Goal: Contribute content: Contribute content

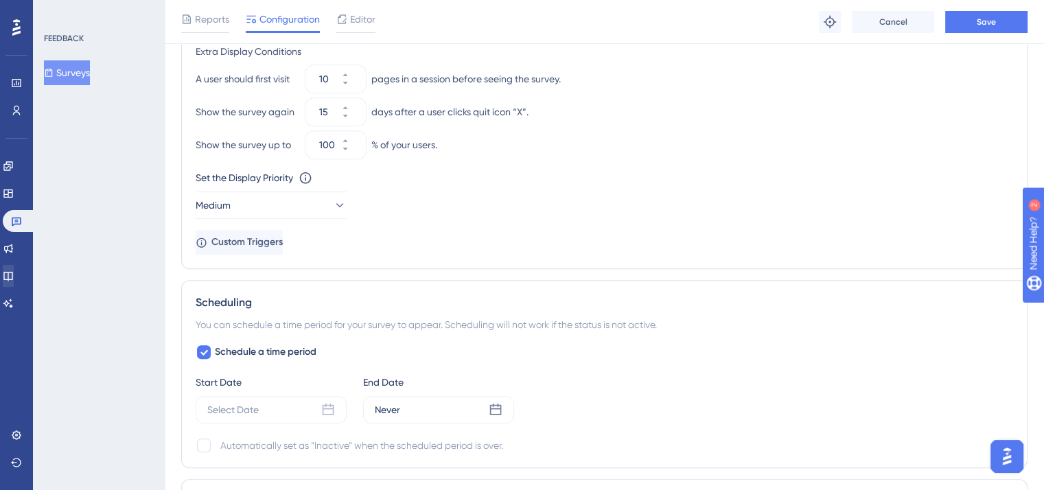
scroll to position [1008, 0]
click at [13, 251] on icon at bounding box center [8, 248] width 9 height 9
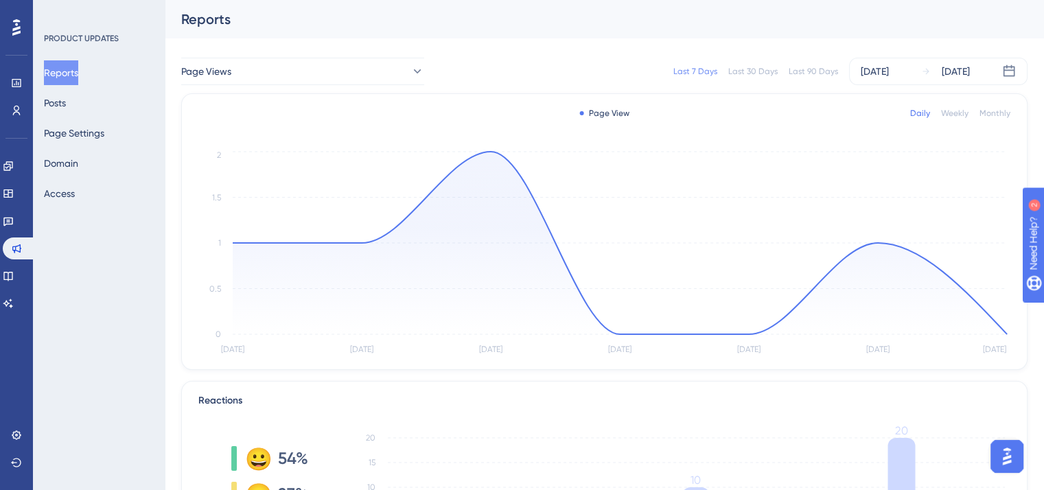
scroll to position [413, 0]
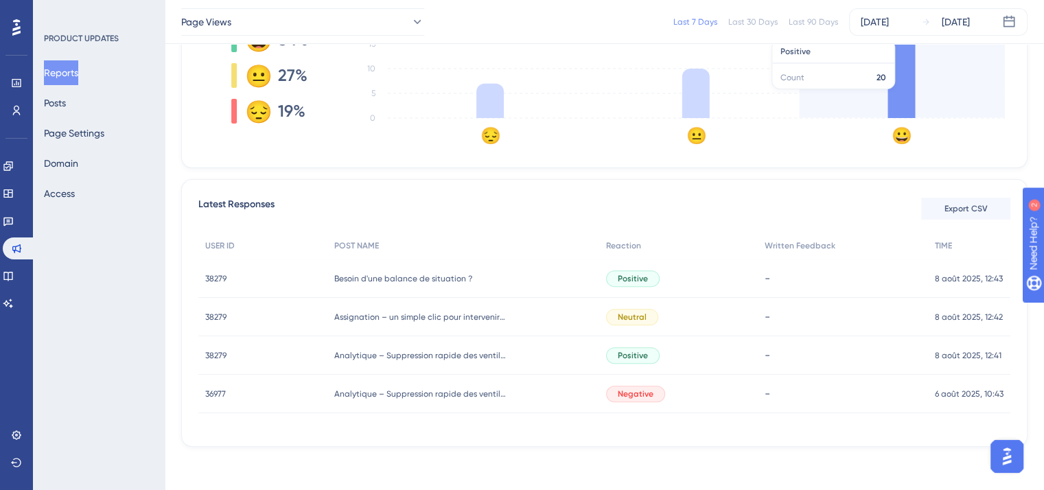
click at [899, 95] on icon at bounding box center [900, 68] width 27 height 99
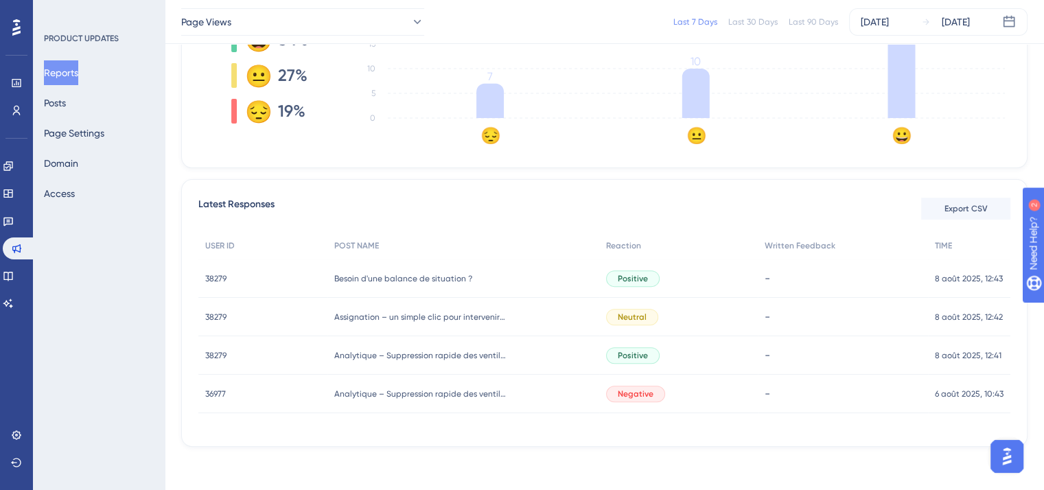
scroll to position [0, 0]
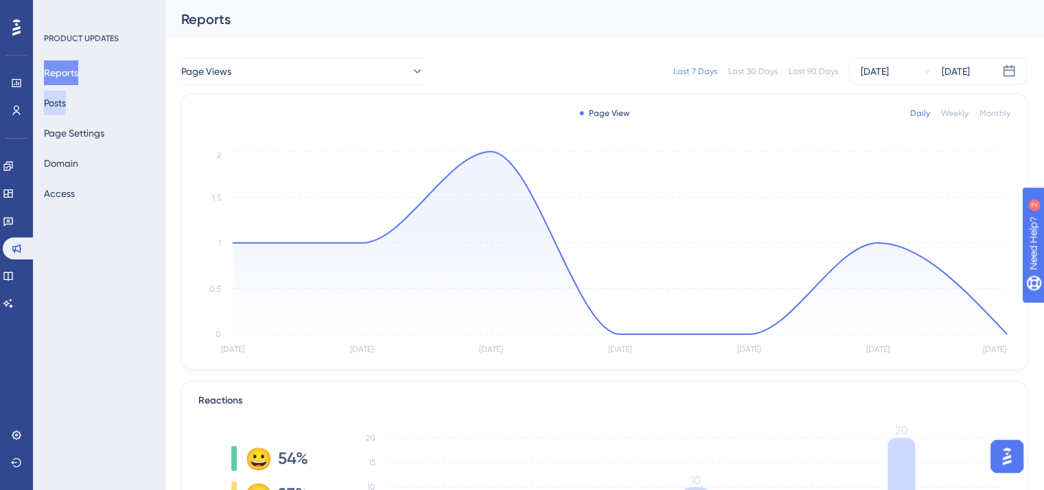
click at [66, 102] on button "Posts" at bounding box center [55, 103] width 22 height 25
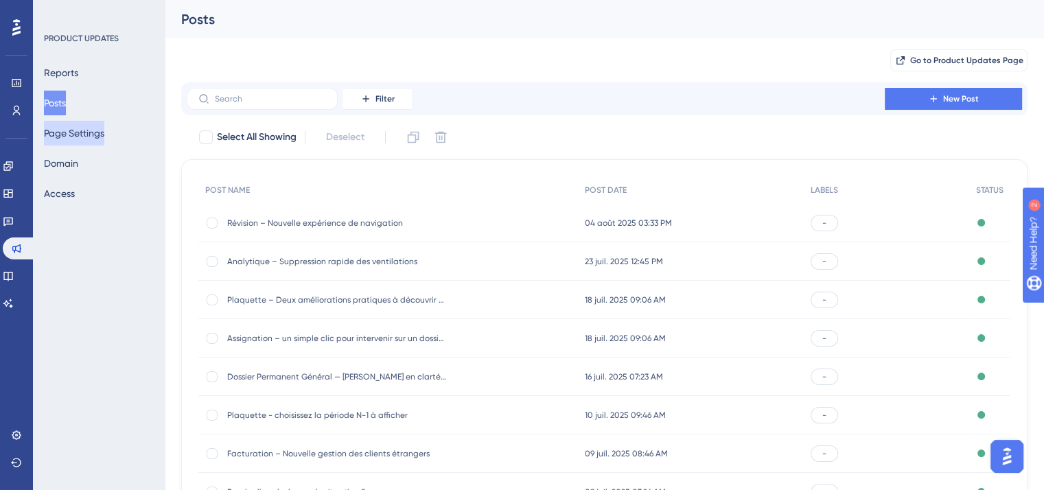
click at [95, 139] on button "Page Settings" at bounding box center [74, 133] width 60 height 25
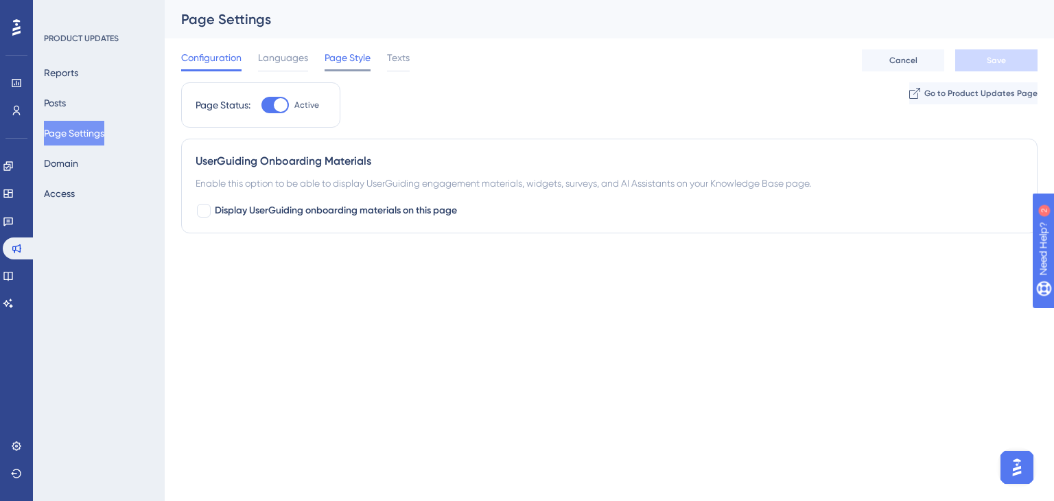
click at [329, 51] on span "Page Style" at bounding box center [348, 57] width 46 height 16
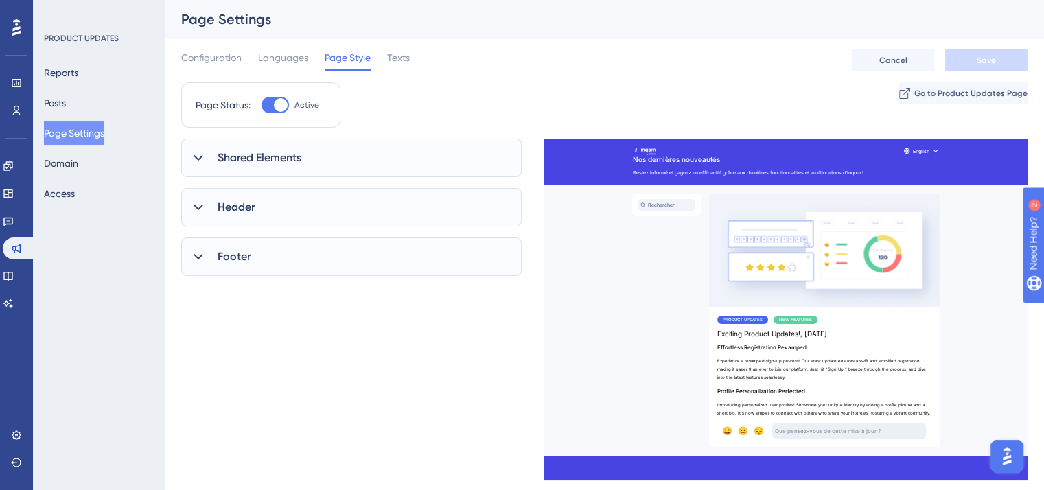
click at [296, 439] on div "Performance Users Engagement Widgets Feedback Product Updates Knowledge Base AI…" at bounding box center [522, 228] width 1044 height 457
click at [84, 111] on div "Reports Posts Page Settings Domain Access" at bounding box center [99, 133] width 111 height 146
click at [66, 108] on button "Posts" at bounding box center [55, 103] width 22 height 25
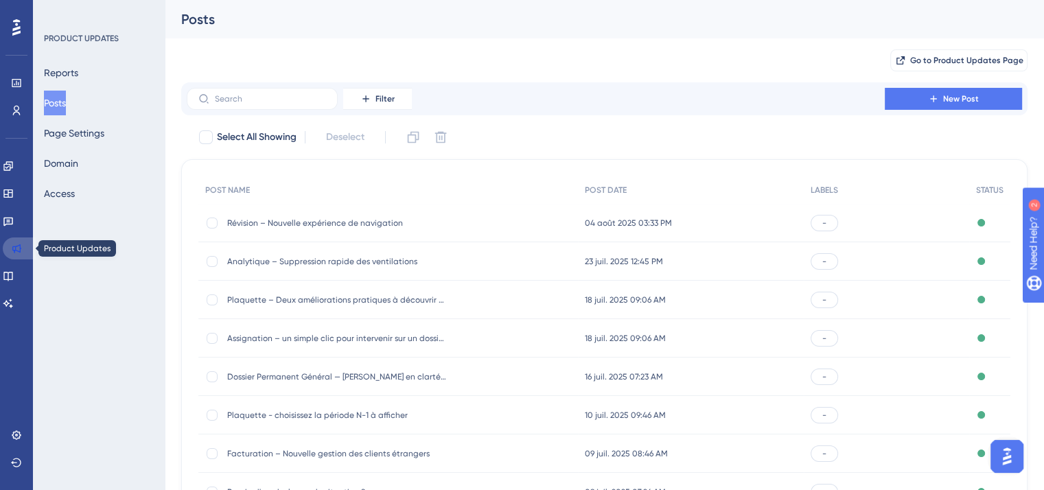
click at [14, 245] on icon at bounding box center [16, 248] width 11 height 11
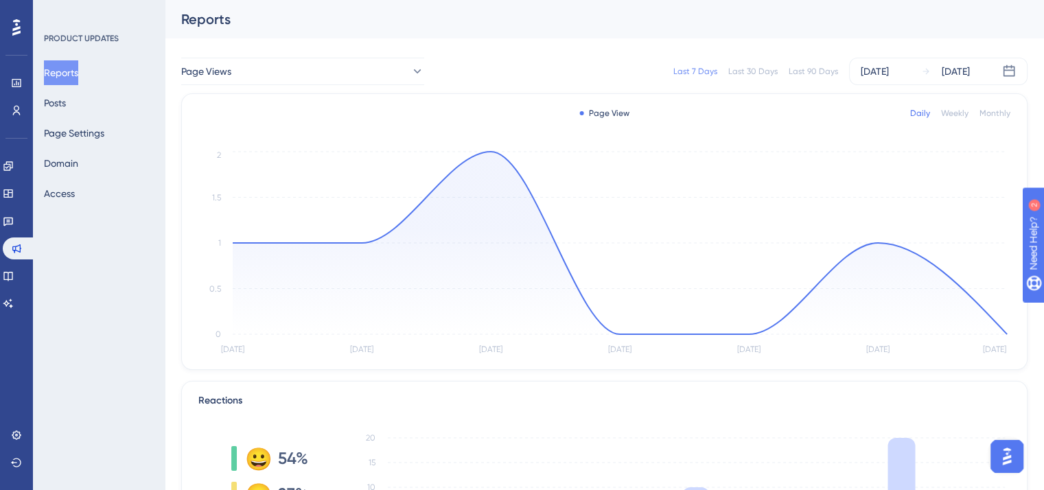
click at [10, 28] on div at bounding box center [16, 27] width 22 height 22
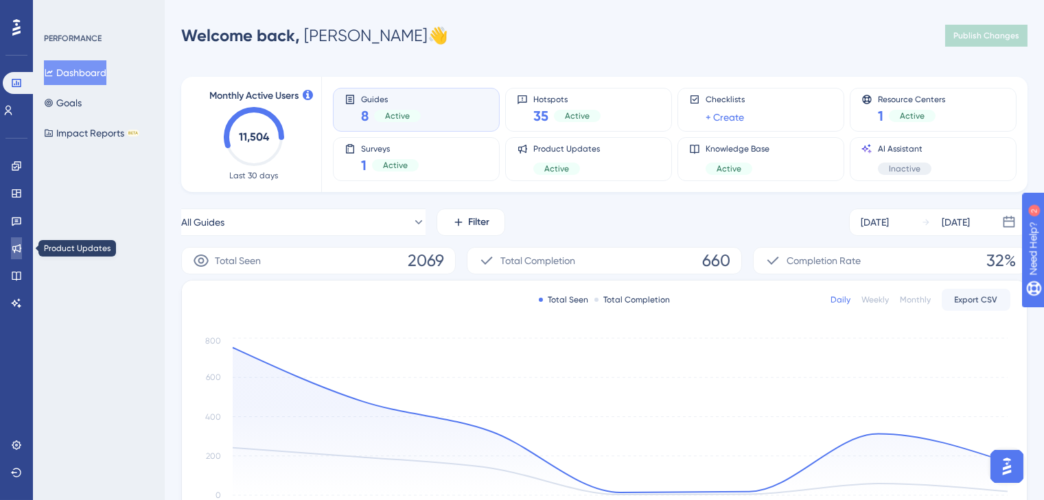
click at [11, 245] on icon at bounding box center [16, 248] width 11 height 11
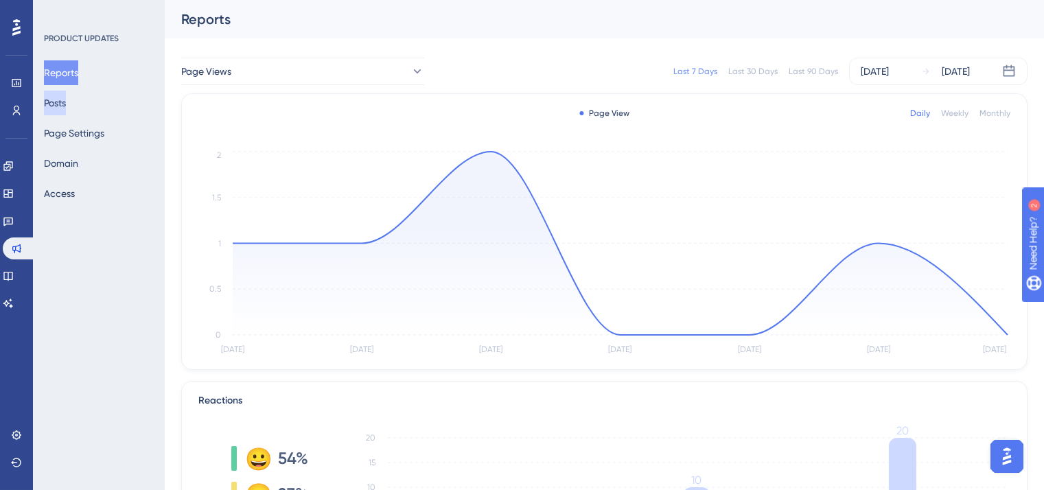
click at [60, 97] on button "Posts" at bounding box center [55, 103] width 22 height 25
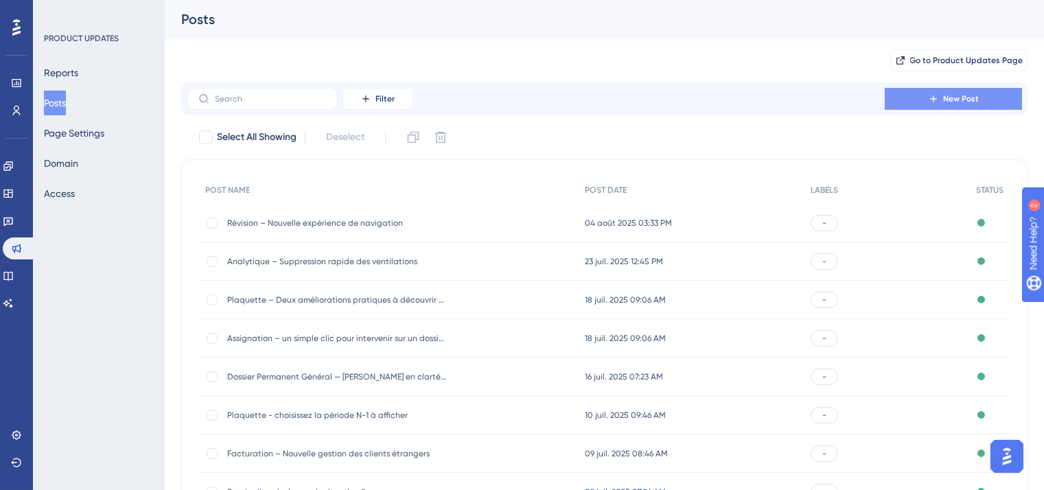
click at [931, 100] on icon at bounding box center [933, 98] width 11 height 11
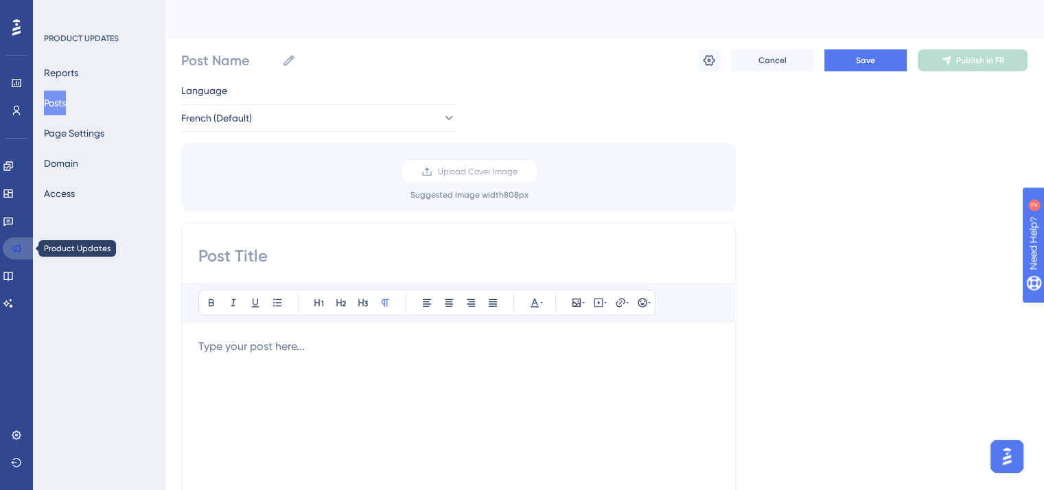
click at [25, 250] on link at bounding box center [19, 248] width 33 height 22
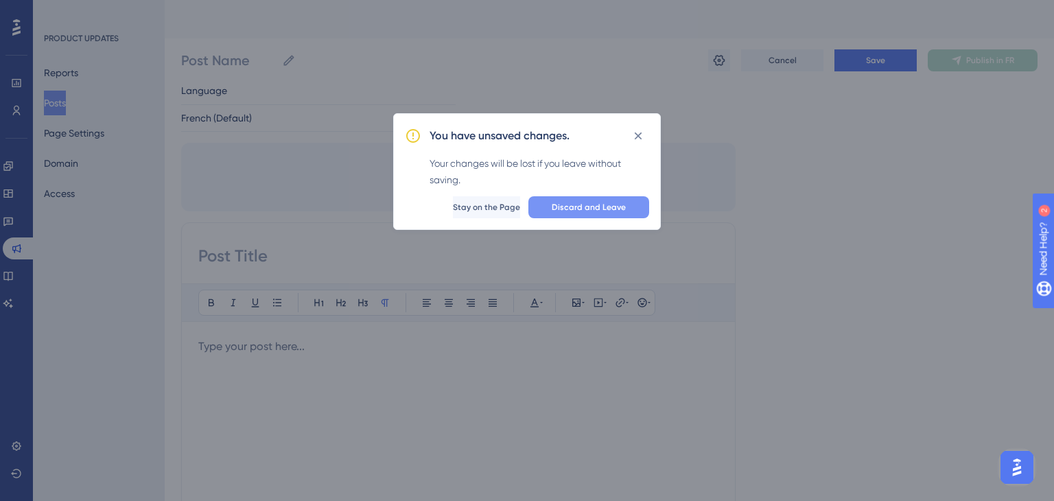
click at [590, 207] on span "Discard and Leave" at bounding box center [589, 207] width 74 height 11
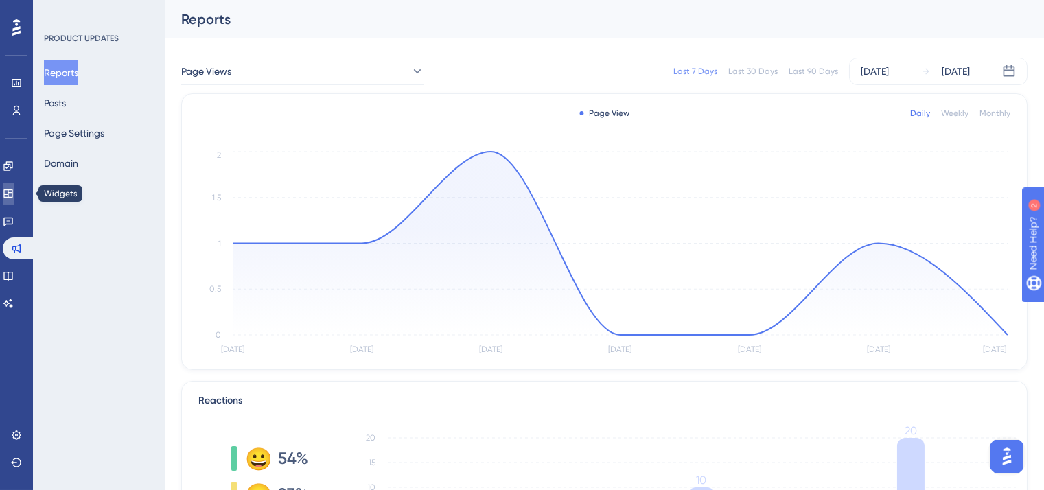
click at [14, 189] on icon at bounding box center [8, 193] width 11 height 11
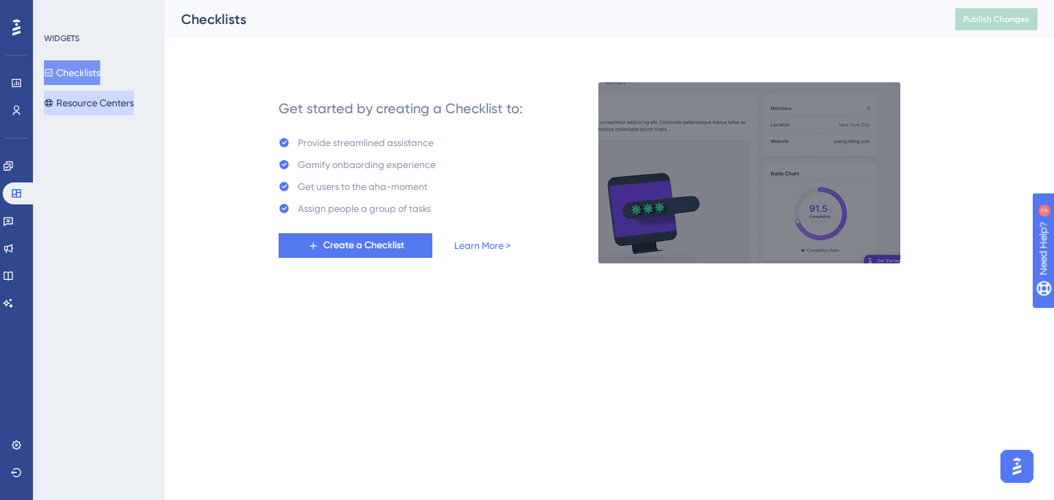
click at [101, 102] on button "Resource Centers" at bounding box center [89, 103] width 90 height 25
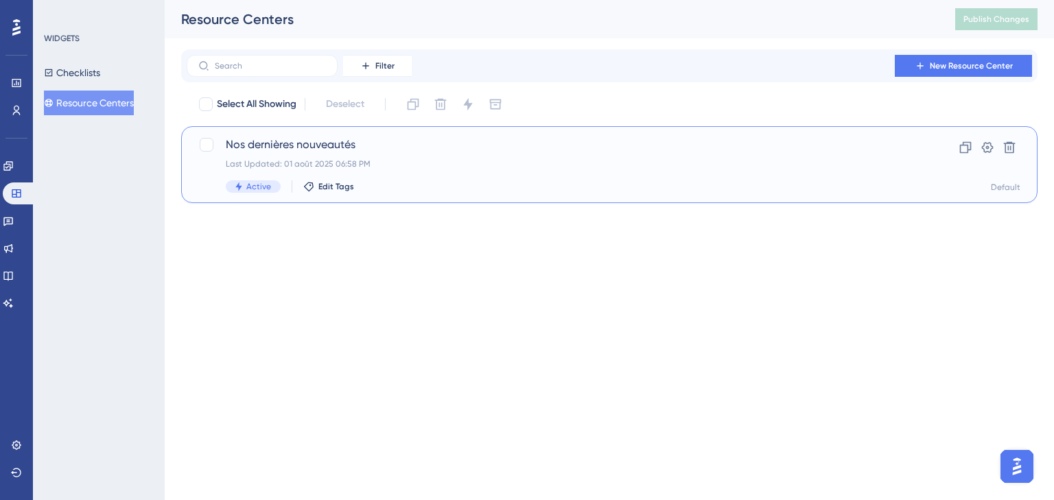
click at [307, 152] on span "Nos dernières nouveautés" at bounding box center [554, 145] width 657 height 16
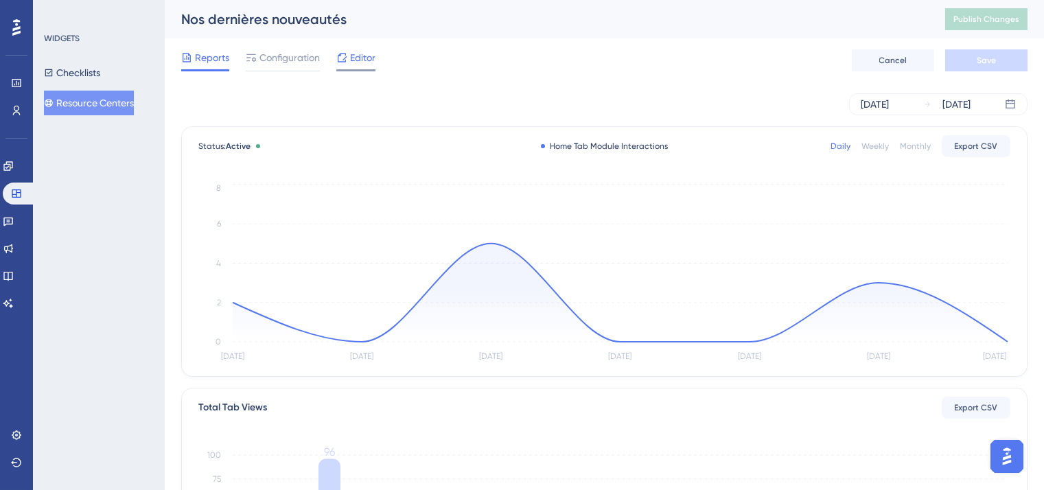
click at [351, 60] on span "Editor" at bounding box center [362, 57] width 25 height 16
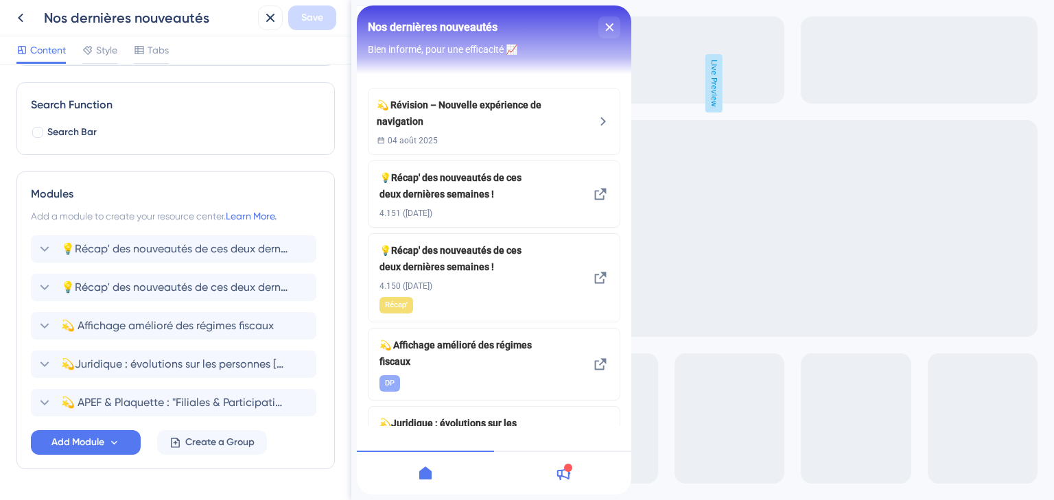
scroll to position [222, 0]
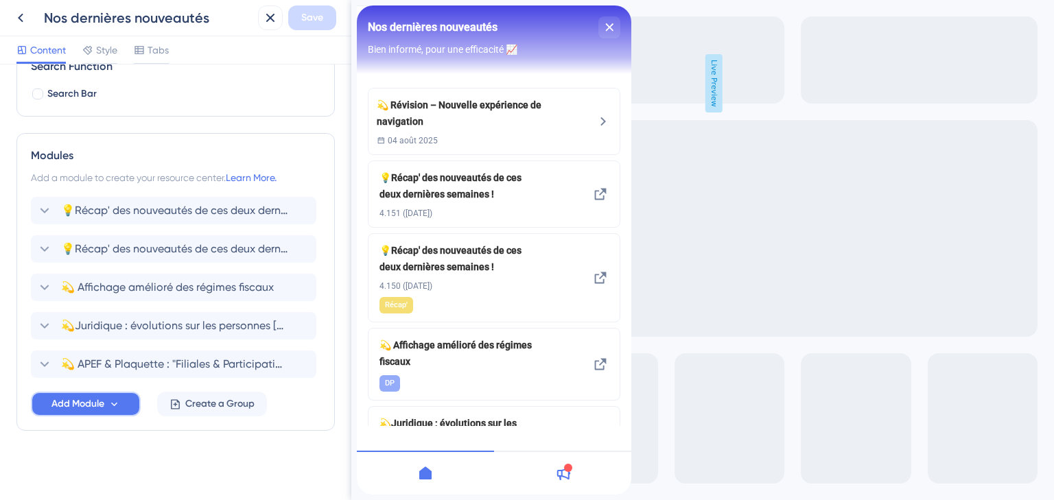
click at [58, 402] on span "Add Module" at bounding box center [77, 404] width 53 height 16
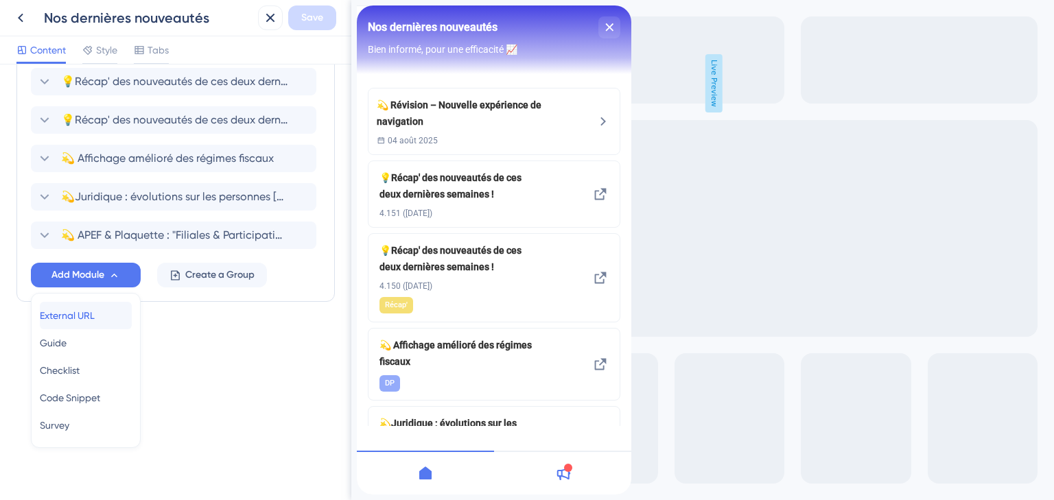
click at [76, 314] on span "External URL" at bounding box center [67, 315] width 55 height 16
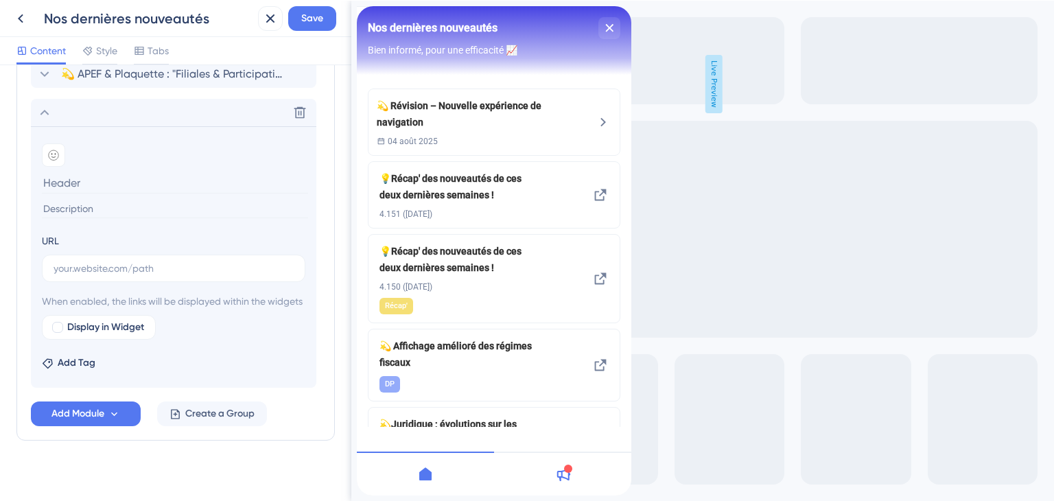
scroll to position [513, 0]
